Goal: Transaction & Acquisition: Book appointment/travel/reservation

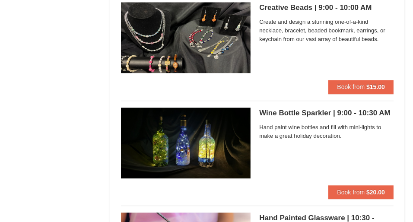
scroll to position [2206, 0]
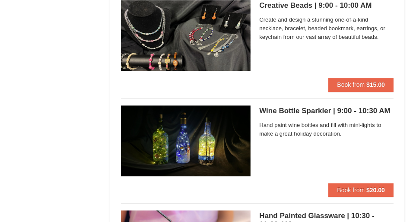
click at [295, 107] on h5 "Wine Bottle Sparkler | 9:00 - 10:30 AM Massanutten Classes and Workshops" at bounding box center [326, 111] width 135 height 9
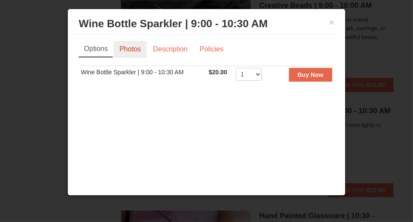
click at [136, 58] on link "Photos" at bounding box center [130, 49] width 33 height 16
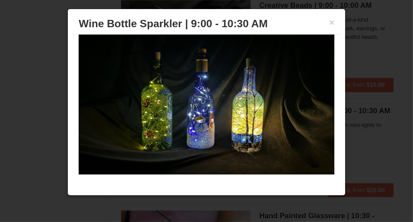
scroll to position [0, 0]
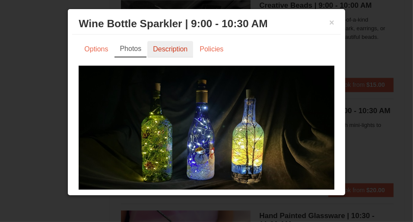
click at [173, 58] on link "Description" at bounding box center [170, 49] width 46 height 16
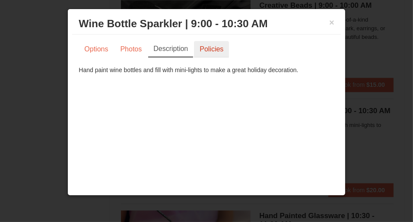
click at [222, 58] on link "Policies" at bounding box center [211, 49] width 35 height 16
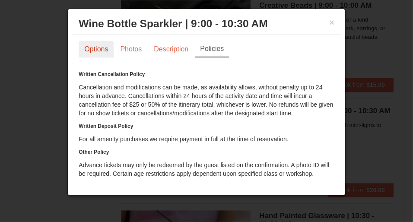
click at [98, 58] on link "Options" at bounding box center [96, 49] width 35 height 16
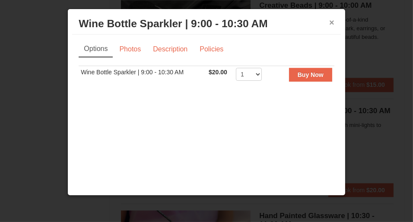
click at [330, 27] on button "×" at bounding box center [332, 22] width 5 height 9
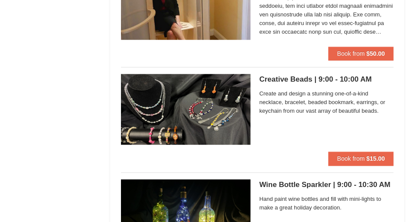
scroll to position [2119, 0]
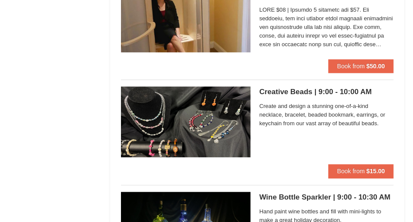
click at [269, 88] on h5 "Creative Beads | 9:00 - 10:00 AM Massanutten Classes and Workshops" at bounding box center [326, 92] width 135 height 9
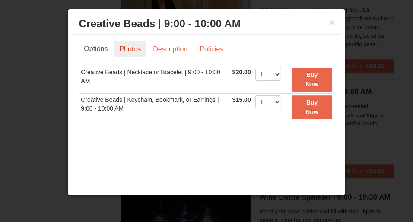
click at [132, 58] on link "Photos" at bounding box center [130, 49] width 33 height 16
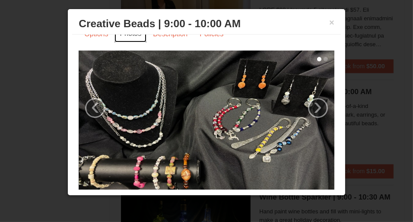
scroll to position [0, 0]
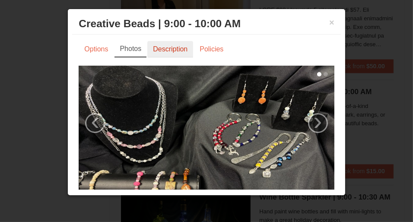
click at [183, 58] on link "Description" at bounding box center [170, 49] width 46 height 16
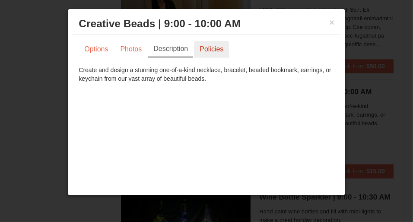
click at [211, 58] on link "Policies" at bounding box center [211, 49] width 35 height 16
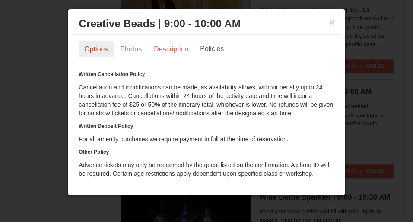
click at [105, 58] on link "Options" at bounding box center [96, 49] width 35 height 16
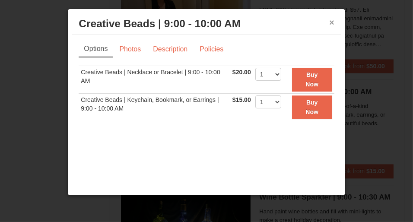
click at [330, 27] on button "×" at bounding box center [332, 22] width 5 height 9
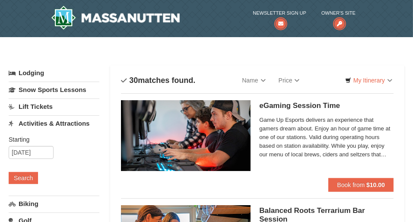
scroll to position [43, 0]
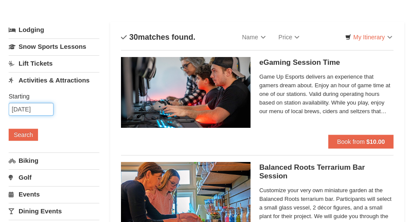
click at [41, 108] on input "10/23/2025" at bounding box center [31, 109] width 45 height 13
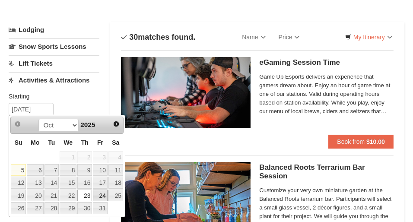
click at [100, 192] on link "24" at bounding box center [100, 196] width 15 height 12
type input "[DATE]"
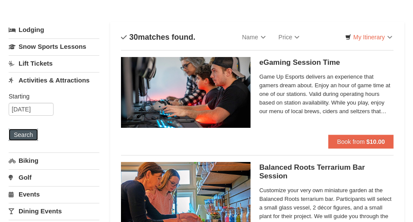
click at [29, 132] on button "Search" at bounding box center [23, 135] width 29 height 12
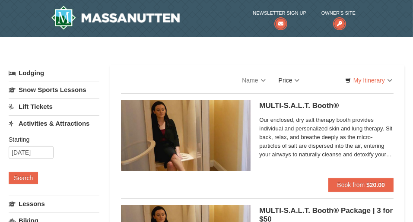
select select "10"
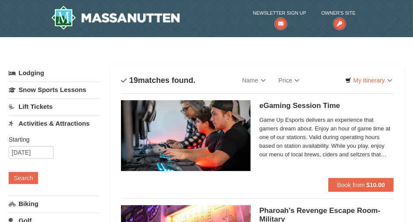
click at [75, 122] on link "Activities & Attractions" at bounding box center [54, 123] width 91 height 16
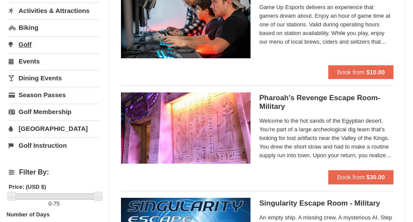
scroll to position [130, 0]
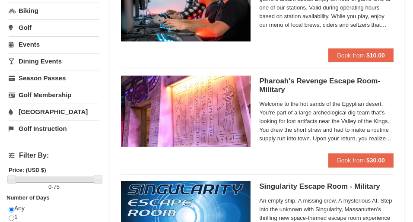
click at [48, 60] on link "Dining Events" at bounding box center [54, 61] width 91 height 16
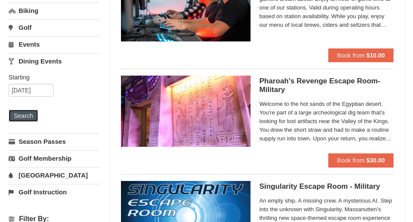
click at [17, 112] on button "Search" at bounding box center [23, 116] width 29 height 12
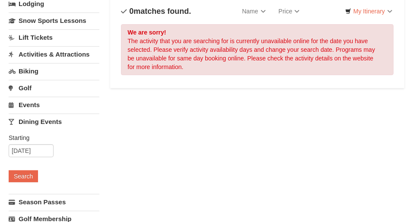
scroll to position [86, 0]
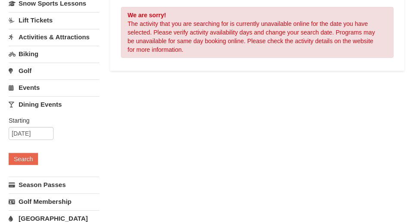
click at [35, 102] on link "Dining Events" at bounding box center [54, 104] width 91 height 16
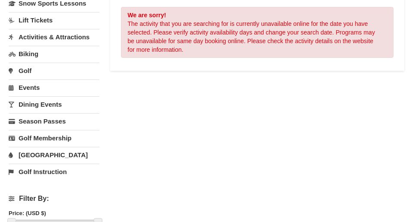
click at [35, 101] on link "Dining Events" at bounding box center [54, 104] width 91 height 16
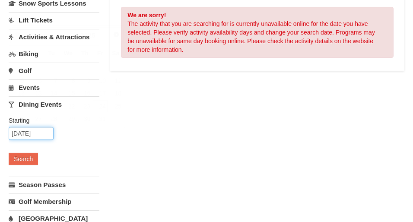
click at [32, 131] on input "[DATE]" at bounding box center [31, 133] width 45 height 13
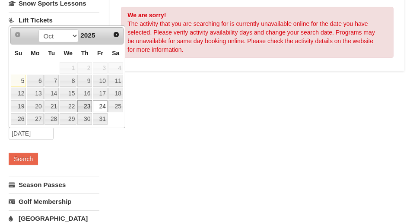
click at [84, 102] on link "23" at bounding box center [84, 106] width 15 height 12
type input "10/23/2025"
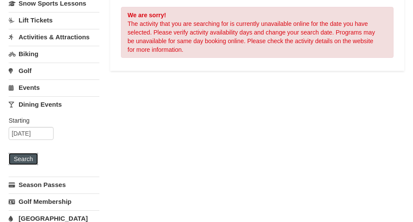
click at [35, 154] on button "Search" at bounding box center [23, 159] width 29 height 12
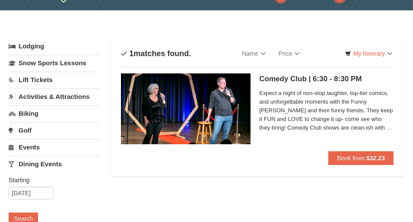
scroll to position [43, 0]
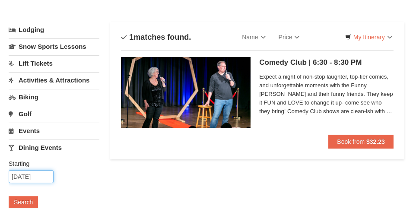
click at [45, 175] on input "10/23/2025" at bounding box center [31, 176] width 45 height 13
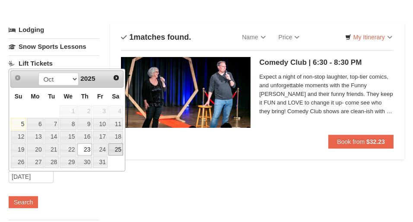
click at [114, 145] on link "25" at bounding box center [116, 150] width 15 height 12
type input "[DATE]"
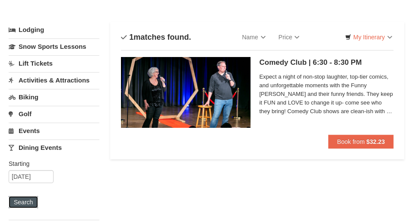
click at [28, 197] on button "Search" at bounding box center [23, 202] width 29 height 12
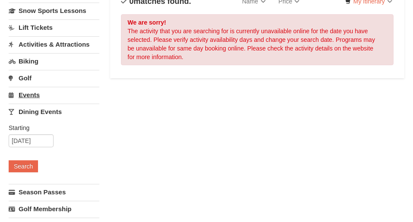
scroll to position [86, 0]
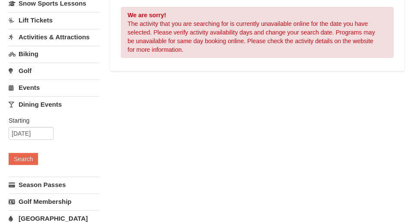
click at [31, 50] on link "Biking" at bounding box center [54, 54] width 91 height 16
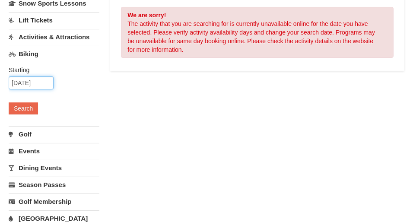
click at [32, 79] on input "[DATE]" at bounding box center [31, 83] width 45 height 13
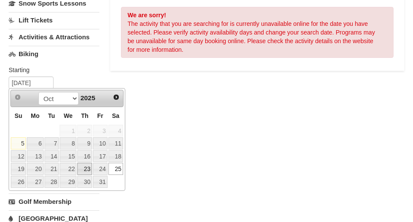
click at [83, 165] on link "23" at bounding box center [84, 169] width 15 height 12
type input "10/23/2025"
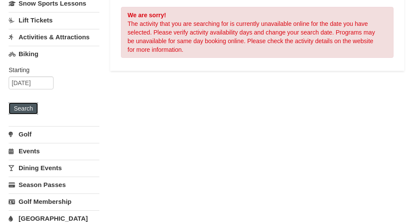
click at [30, 109] on button "Search" at bounding box center [23, 108] width 29 height 12
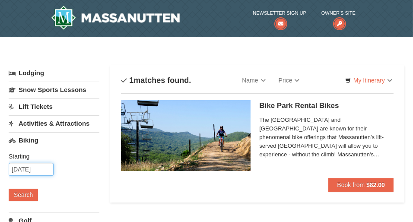
click at [46, 171] on input "10/23/2025" at bounding box center [31, 169] width 45 height 13
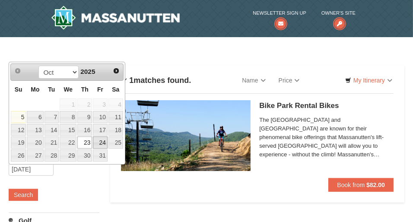
click at [99, 141] on link "24" at bounding box center [100, 143] width 15 height 12
type input "[DATE]"
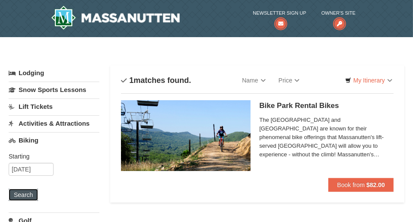
click at [29, 190] on button "Search" at bounding box center [23, 195] width 29 height 12
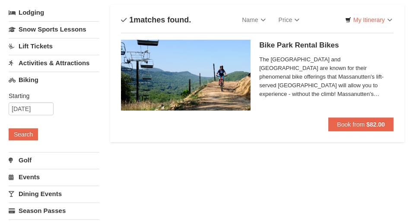
scroll to position [43, 0]
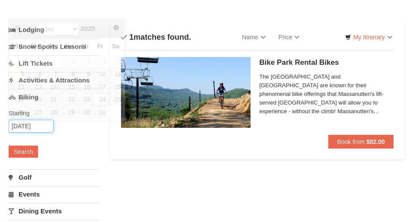
click at [45, 128] on input "10/24/2025" at bounding box center [31, 126] width 45 height 13
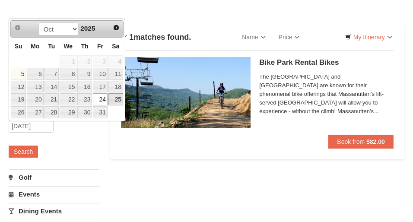
click at [116, 99] on link "25" at bounding box center [116, 99] width 15 height 12
type input "[DATE]"
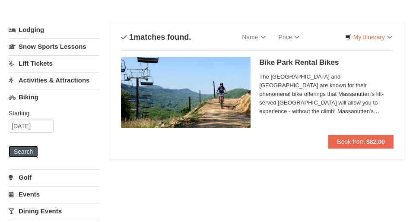
click at [22, 151] on button "Search" at bounding box center [23, 152] width 29 height 12
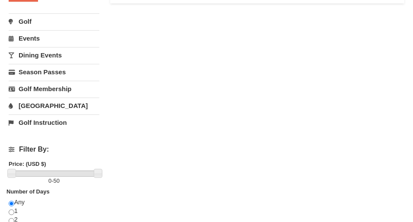
scroll to position [216, 0]
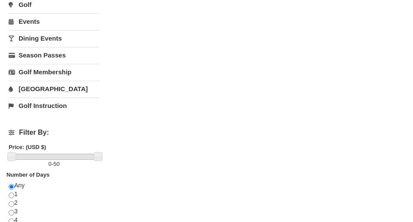
click at [44, 85] on link "[GEOGRAPHIC_DATA]" at bounding box center [54, 89] width 91 height 16
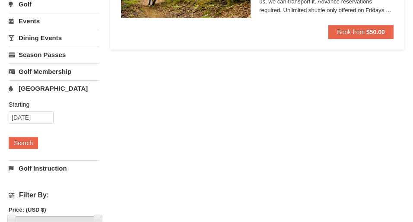
scroll to position [153, 0]
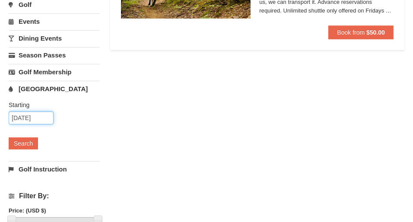
click at [39, 114] on input "10/25/2025" at bounding box center [31, 118] width 45 height 13
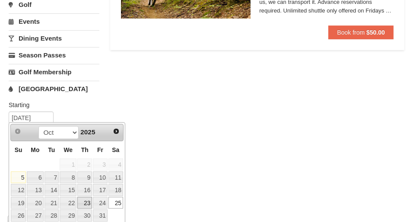
click at [87, 200] on link "23" at bounding box center [84, 203] width 15 height 12
type input "[DATE]"
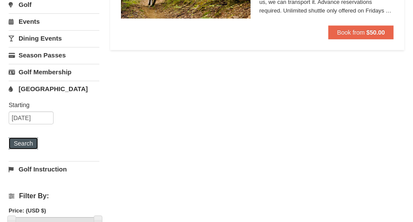
click at [26, 143] on button "Search" at bounding box center [23, 144] width 29 height 12
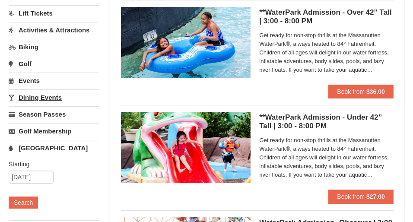
scroll to position [130, 0]
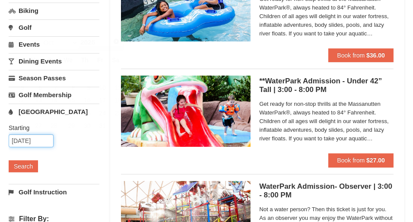
click at [35, 138] on input "10/23/2025" at bounding box center [31, 141] width 45 height 13
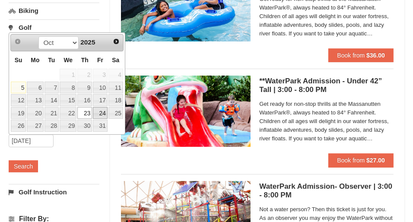
click at [105, 111] on link "24" at bounding box center [100, 113] width 15 height 12
type input "[DATE]"
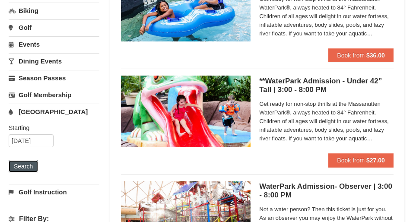
click at [26, 167] on button "Search" at bounding box center [23, 166] width 29 height 12
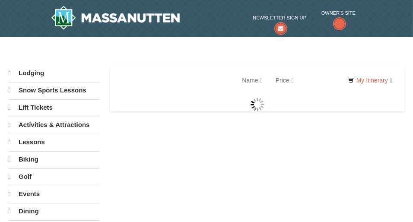
select select "10"
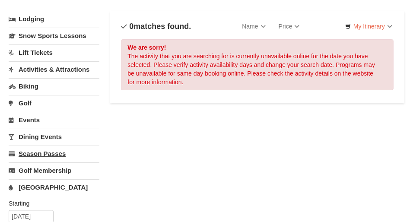
scroll to position [43, 0]
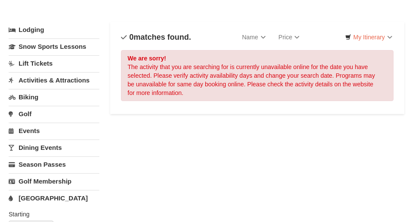
click at [64, 80] on link "Activities & Attractions" at bounding box center [54, 80] width 91 height 16
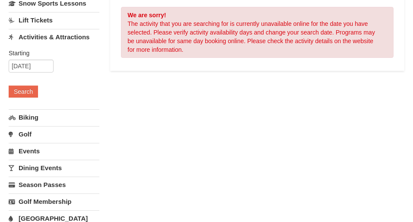
scroll to position [130, 0]
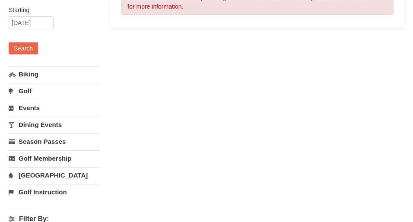
click at [44, 170] on link "Water Park" at bounding box center [54, 175] width 91 height 16
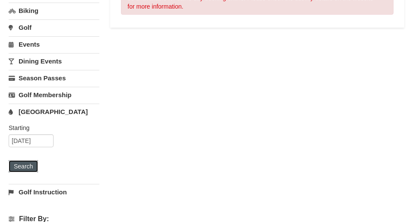
click at [24, 167] on button "Search" at bounding box center [23, 166] width 29 height 12
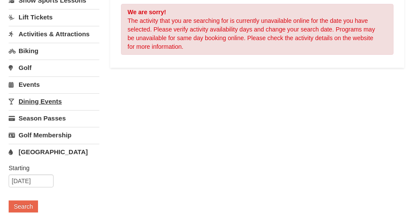
scroll to position [130, 0]
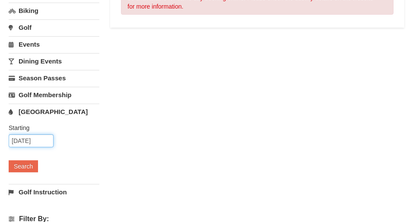
click at [41, 141] on input "[DATE]" at bounding box center [31, 141] width 45 height 13
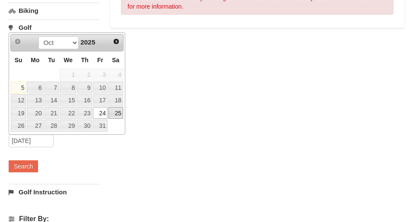
click at [119, 112] on link "25" at bounding box center [116, 113] width 15 height 12
type input "10/25/2025"
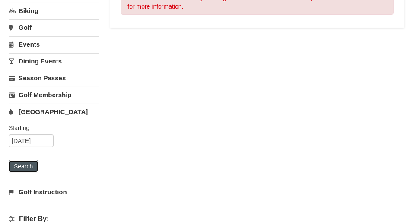
click at [31, 164] on button "Search" at bounding box center [23, 166] width 29 height 12
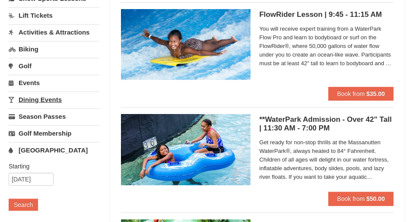
scroll to position [86, 0]
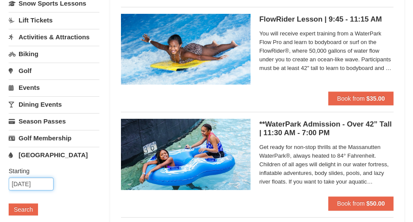
click at [45, 182] on input "10/25/2025" at bounding box center [31, 184] width 45 height 13
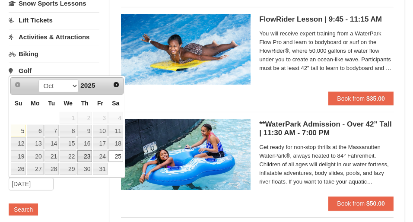
click at [83, 153] on link "23" at bounding box center [84, 157] width 15 height 12
type input "[DATE]"
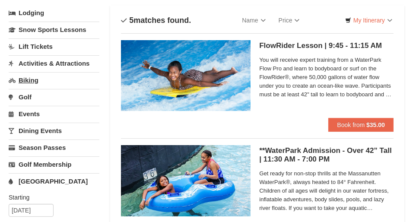
scroll to position [43, 0]
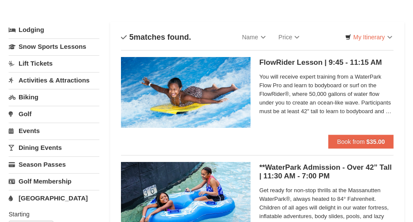
click at [71, 80] on link "Activities & Attractions" at bounding box center [54, 80] width 91 height 16
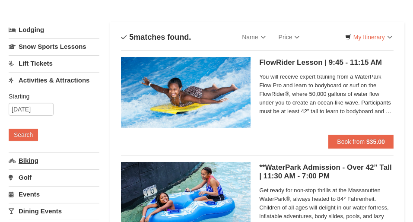
scroll to position [86, 0]
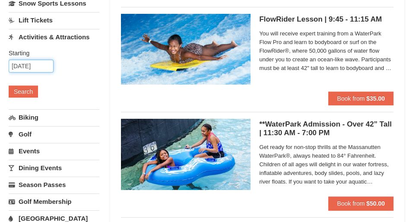
click at [43, 65] on input "10/25/2025" at bounding box center [31, 66] width 45 height 13
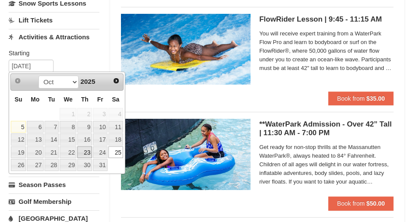
click at [86, 151] on link "23" at bounding box center [84, 153] width 15 height 12
type input "[DATE]"
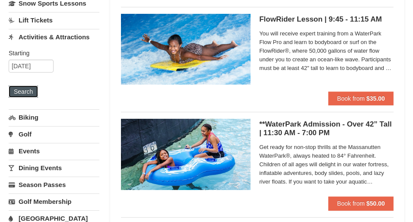
click at [26, 92] on button "Search" at bounding box center [23, 92] width 29 height 12
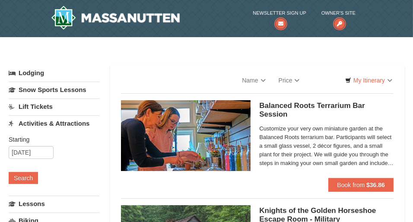
select select "10"
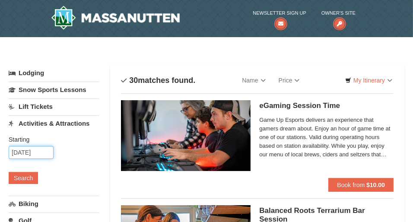
click at [48, 150] on input "10/23/2025" at bounding box center [31, 152] width 45 height 13
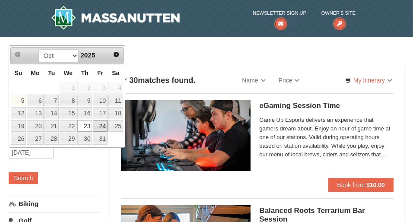
click at [107, 120] on link "24" at bounding box center [100, 126] width 15 height 12
type input "[DATE]"
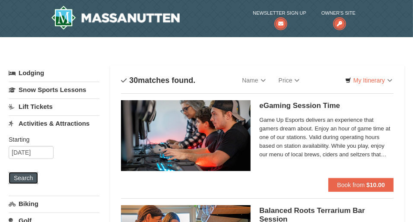
click at [27, 177] on button "Search" at bounding box center [23, 178] width 29 height 12
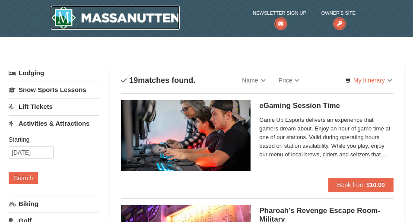
click at [135, 14] on img at bounding box center [115, 18] width 129 height 24
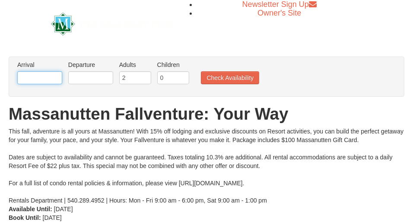
click at [48, 72] on input "text" at bounding box center [39, 77] width 45 height 13
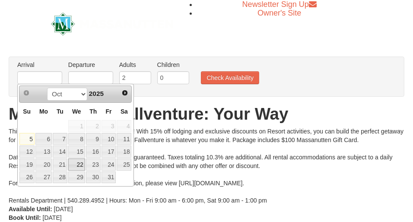
click at [77, 161] on link "22" at bounding box center [76, 165] width 17 height 12
type input "[DATE]"
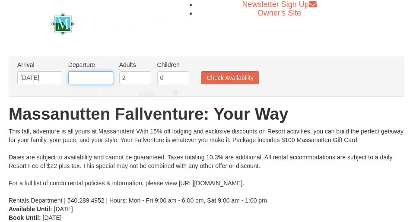
click at [83, 76] on input "text" at bounding box center [90, 77] width 45 height 13
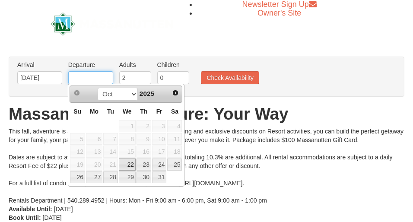
click at [82, 75] on input "text" at bounding box center [90, 77] width 45 height 13
click at [75, 115] on th "Su" at bounding box center [78, 111] width 16 height 17
click at [77, 176] on link "26" at bounding box center [77, 178] width 15 height 12
type input "[DATE]"
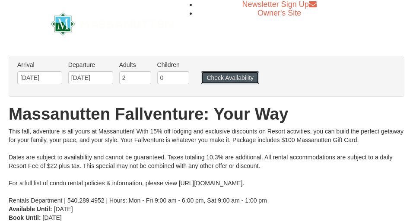
click at [212, 77] on button "Check Availability" at bounding box center [230, 77] width 58 height 13
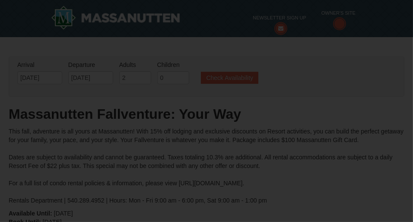
type input "[DATE]"
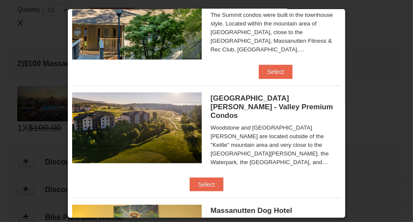
scroll to position [388, 0]
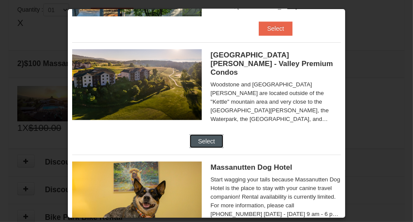
click at [224, 148] on button "Select" at bounding box center [207, 142] width 34 height 14
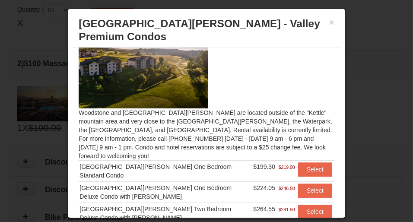
scroll to position [0, 0]
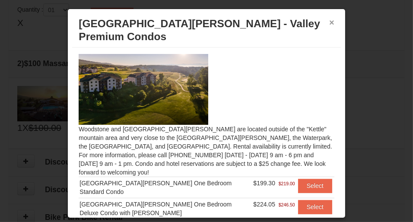
click at [330, 27] on button "×" at bounding box center [332, 22] width 5 height 9
